Goal: Information Seeking & Learning: Learn about a topic

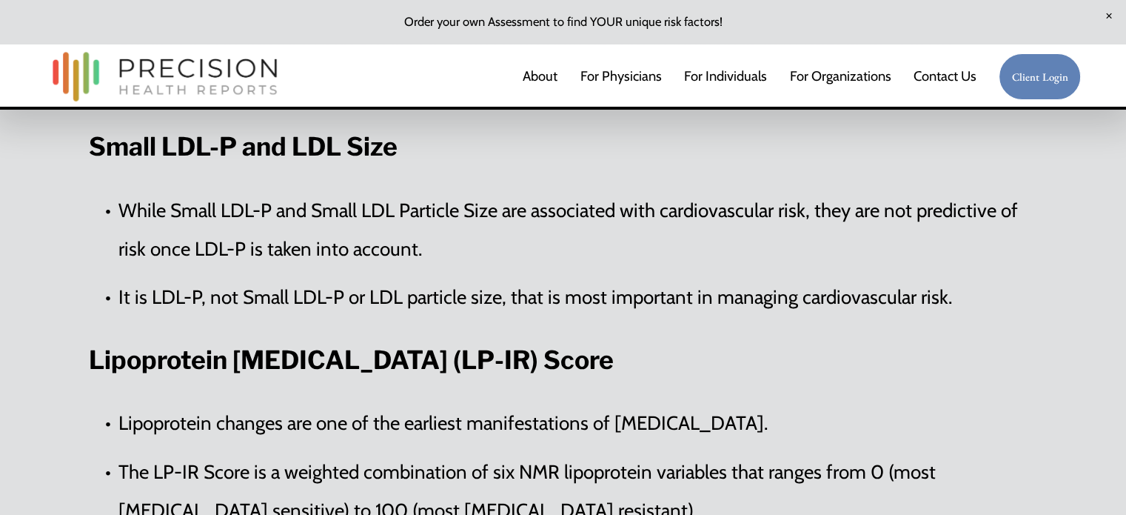
scroll to position [1037, 0]
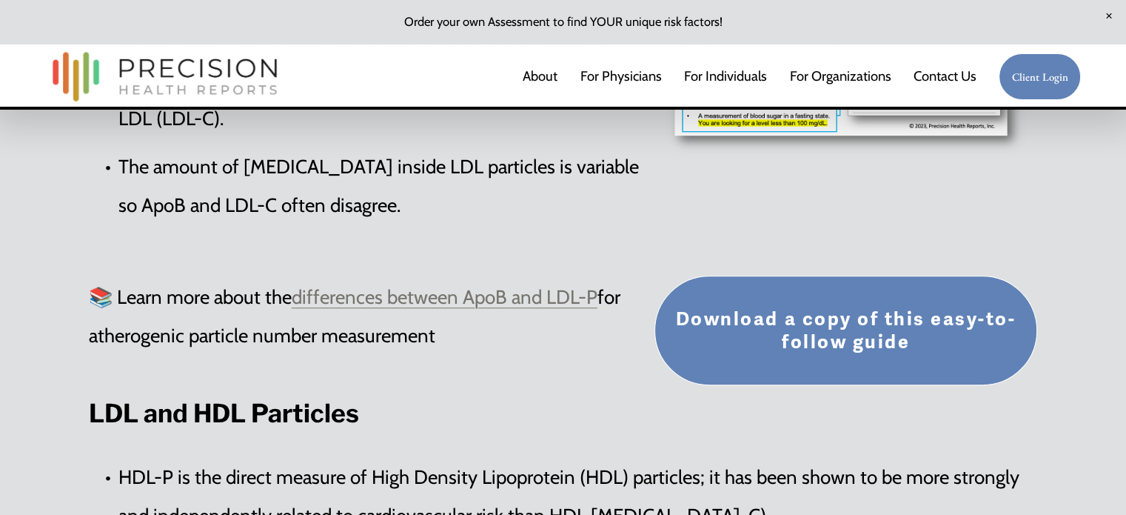
click at [834, 322] on link "Download a copy of this easy-to-follow guide" at bounding box center [847, 331] width 384 height 110
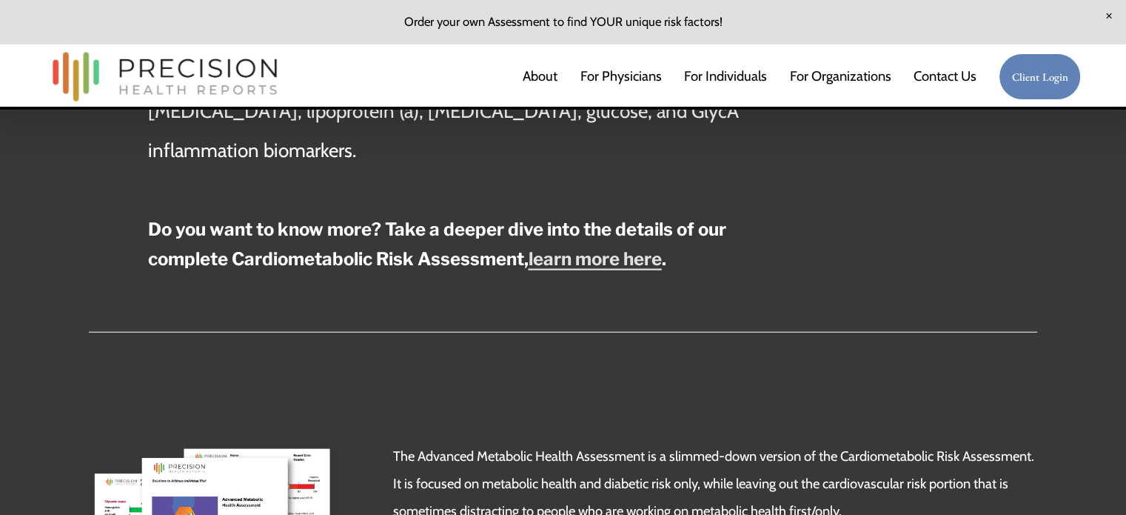
scroll to position [3525, 0]
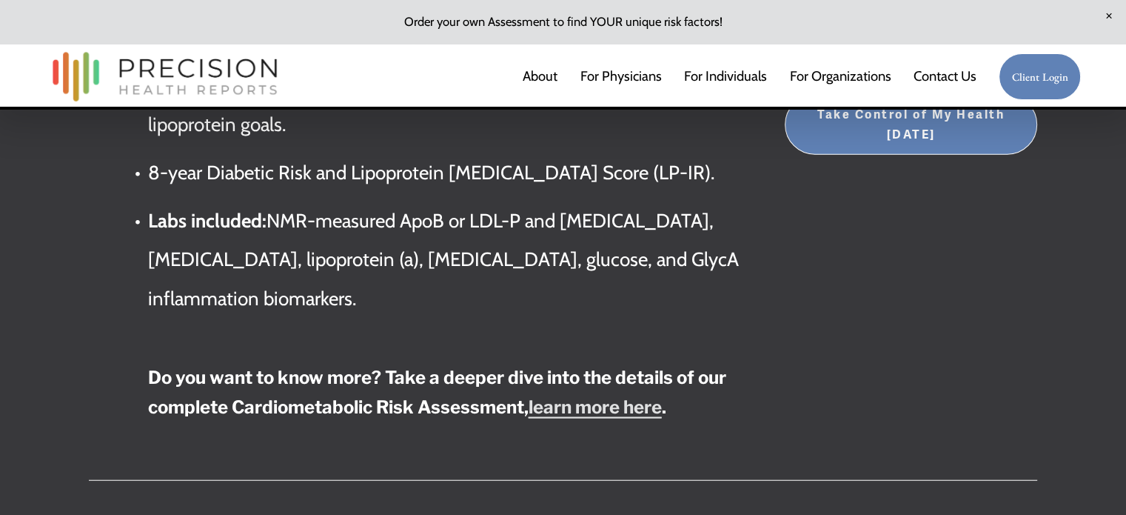
click at [586, 396] on strong "learn more here" at bounding box center [595, 406] width 133 height 21
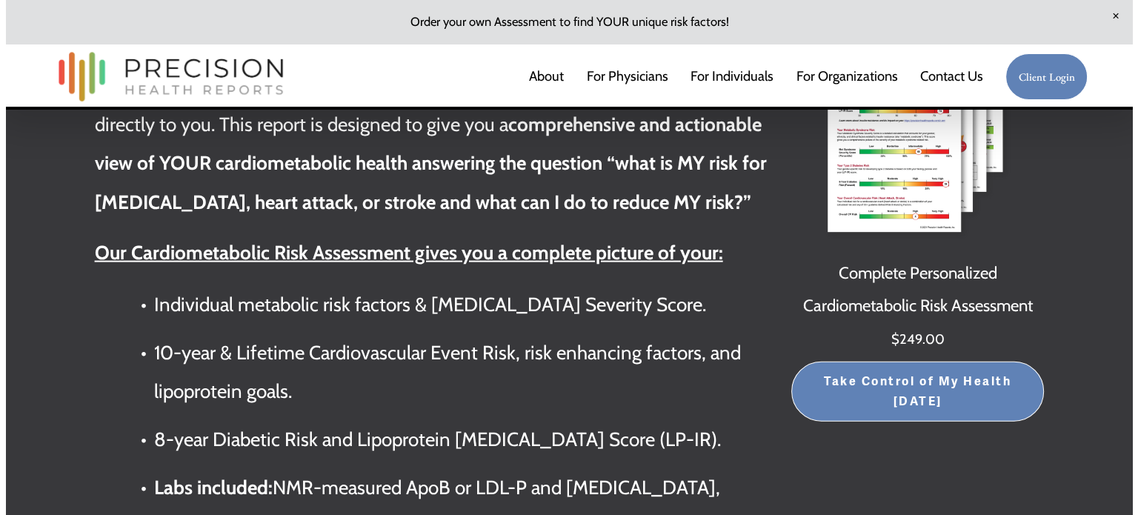
scroll to position [3333, 0]
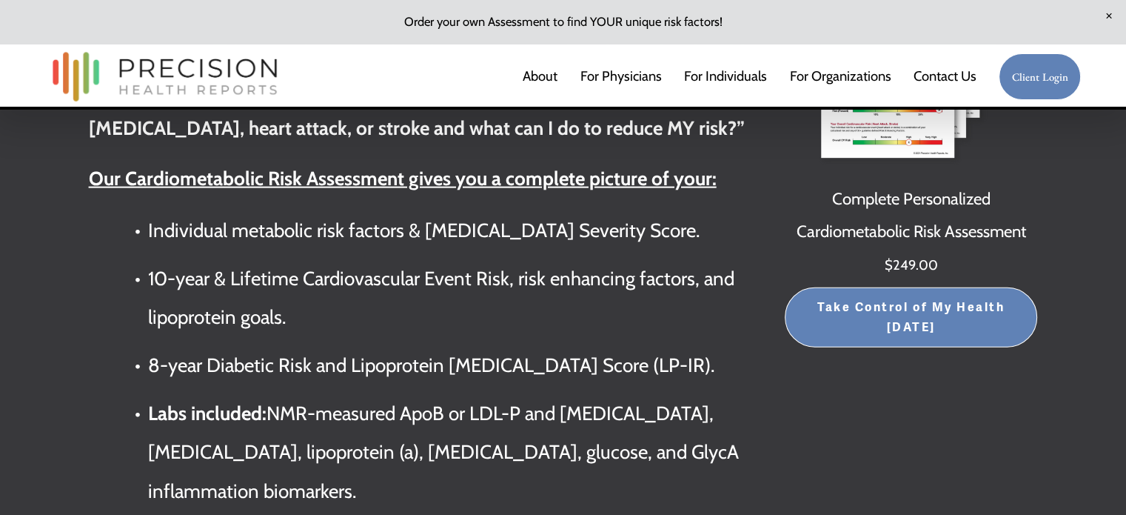
click at [942, 298] on span "Take Control of My Health Today" at bounding box center [911, 318] width 223 height 40
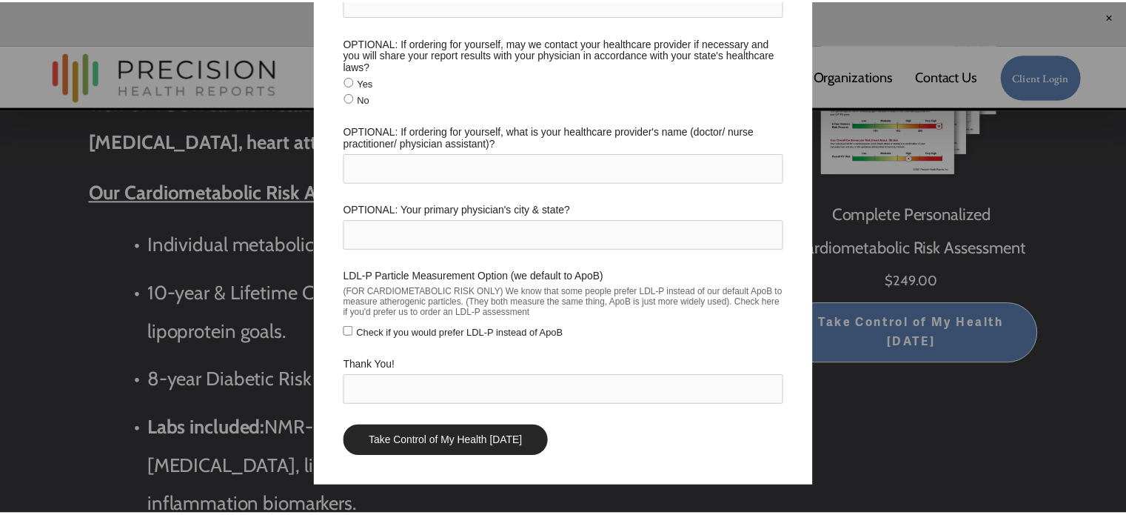
scroll to position [0, 0]
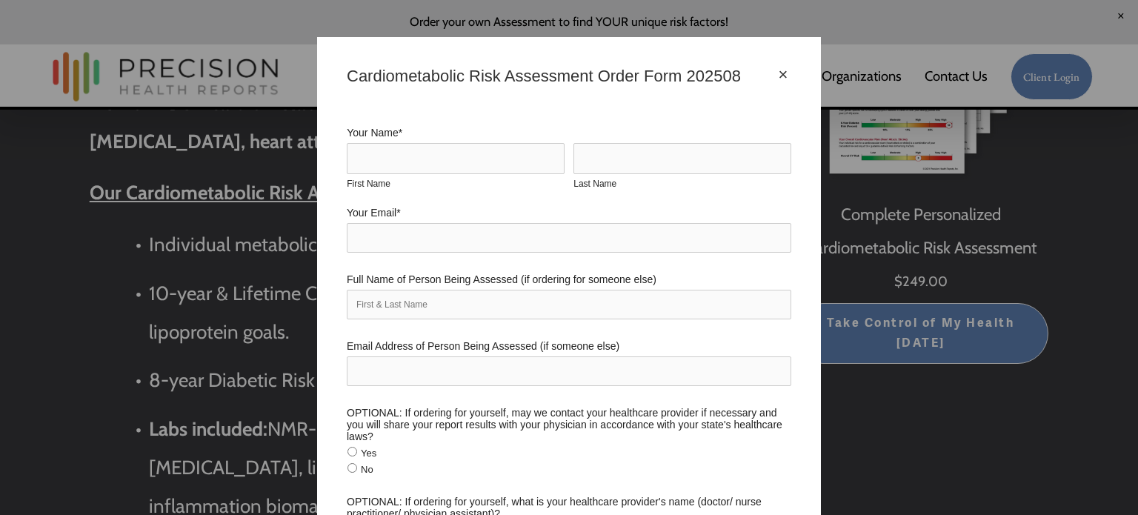
click at [776, 73] on div "×" at bounding box center [783, 75] width 16 height 16
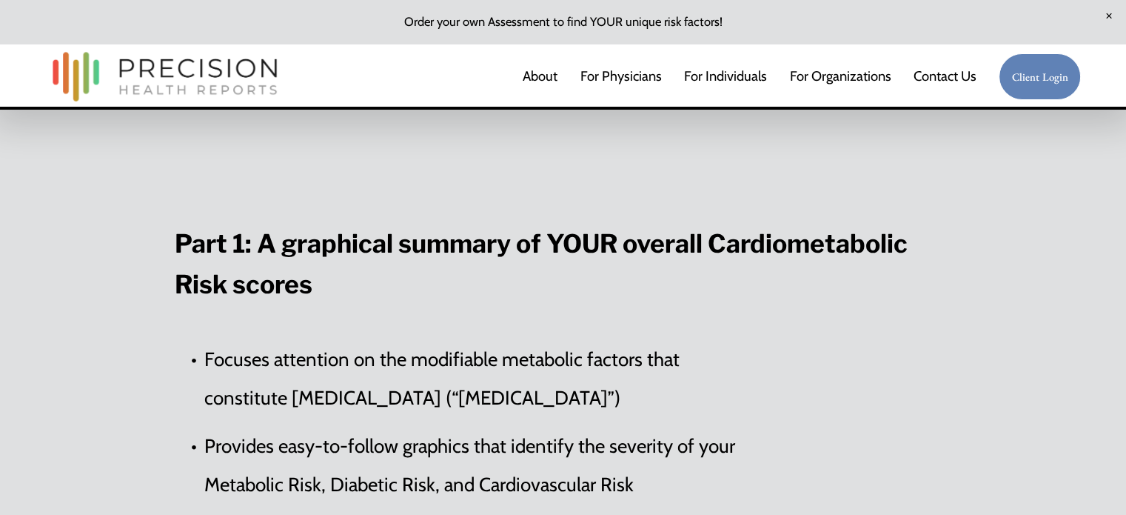
scroll to position [1926, 0]
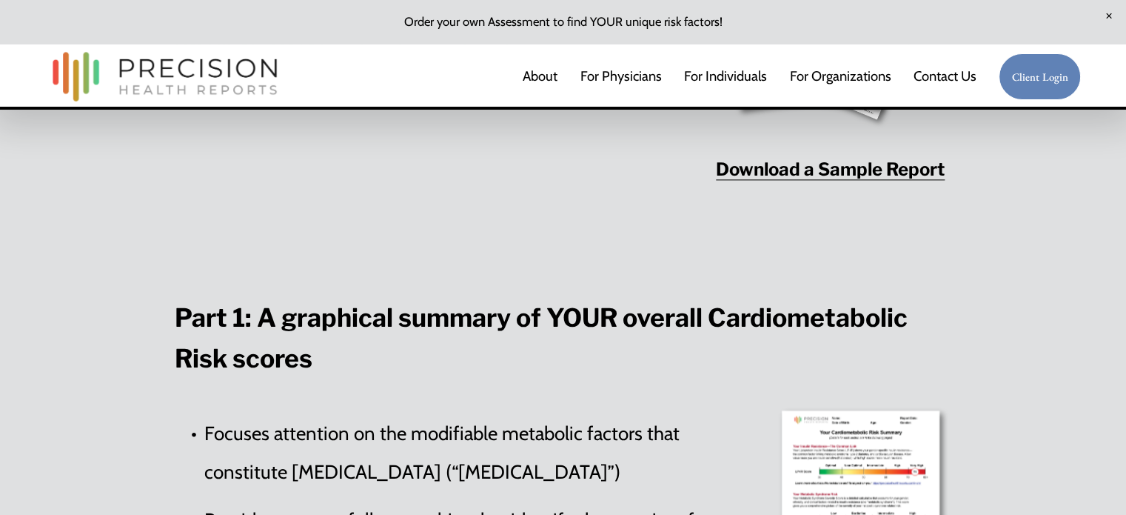
click at [771, 180] on strong "Download a Sample Report" at bounding box center [830, 168] width 229 height 21
click at [942, 76] on link "Contact Us" at bounding box center [945, 76] width 63 height 30
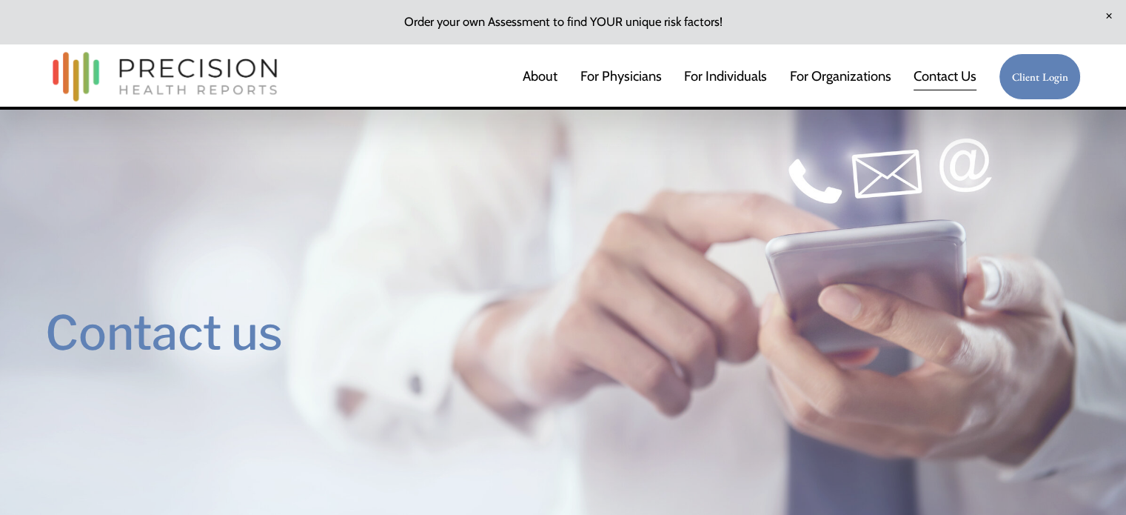
click at [548, 75] on link "About" at bounding box center [540, 76] width 35 height 30
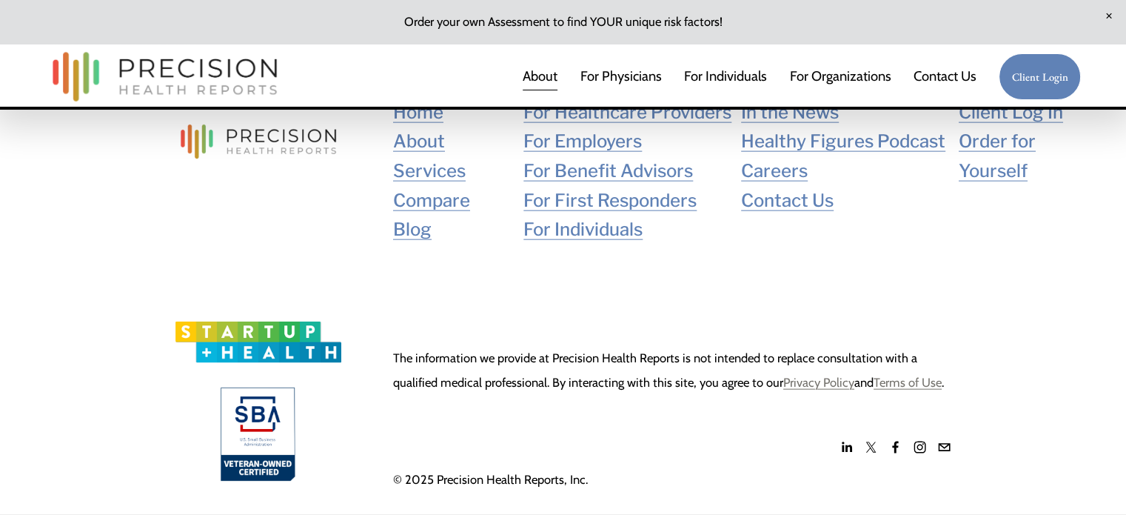
scroll to position [3413, 0]
